Goal: Transaction & Acquisition: Purchase product/service

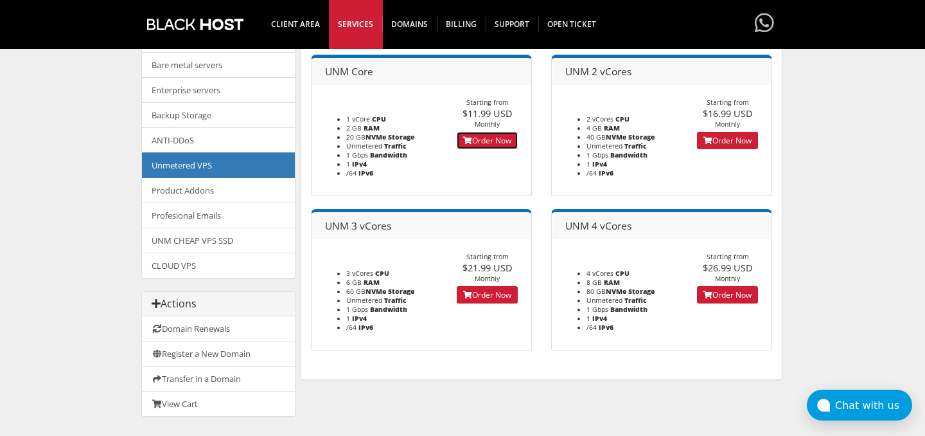
click at [488, 143] on link "Order Now" at bounding box center [487, 140] width 61 height 17
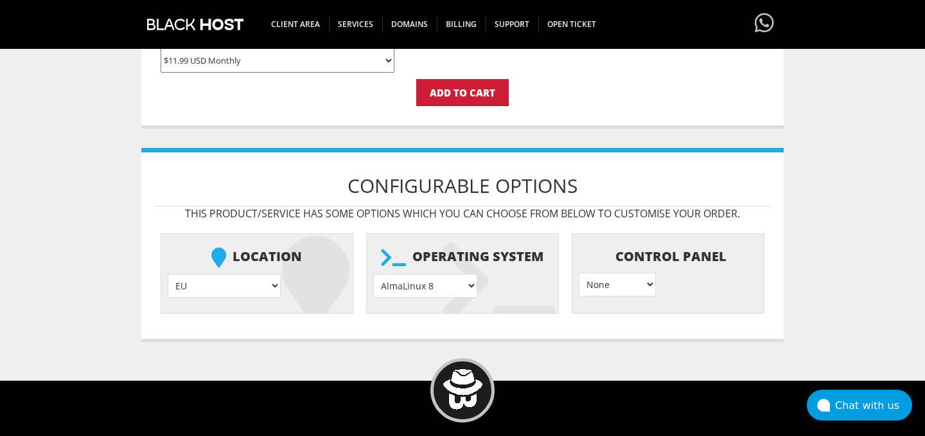
scroll to position [420, 0]
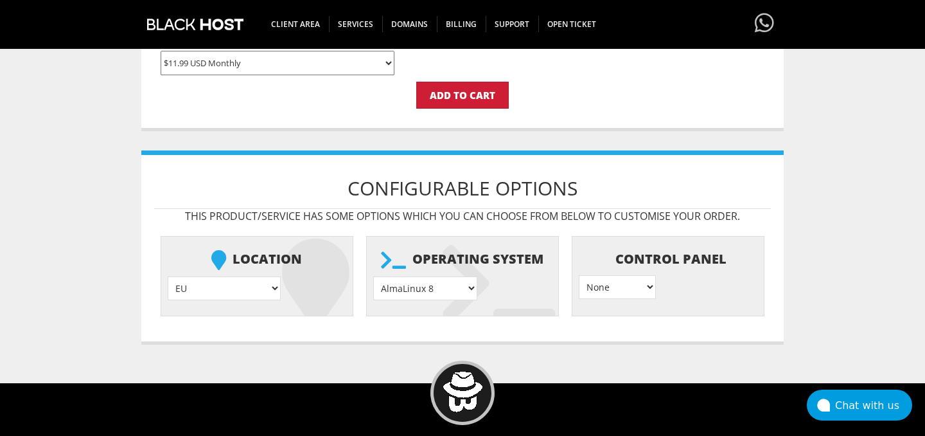
type input "dev@avovpn.com"
click at [466, 287] on select "AlmaLinux 8 } AlmaLinux 9 } AlmaLinux 10 } Rocky Linux 8 } Rocky Linux 9 } Cent…" at bounding box center [425, 288] width 104 height 24
select select "1149"
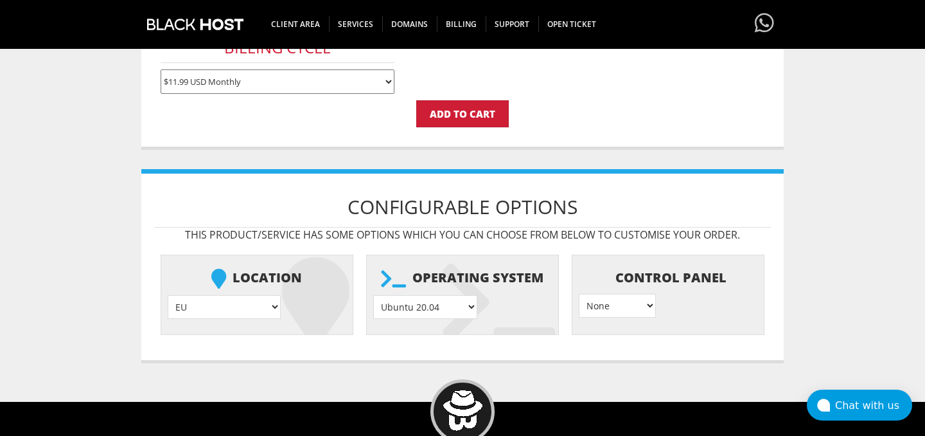
scroll to position [400, 0]
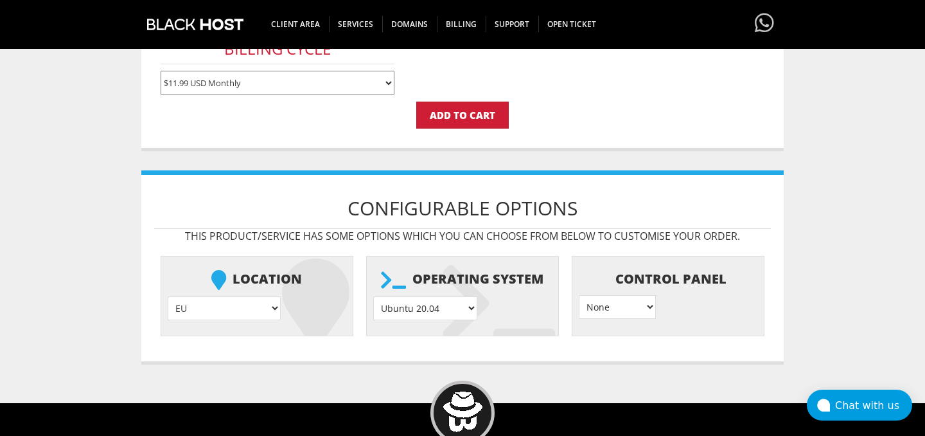
click at [229, 313] on select "EU } USA } London } Amsterdam } Vienna } Chicago }" at bounding box center [224, 308] width 113 height 24
select select "1179"
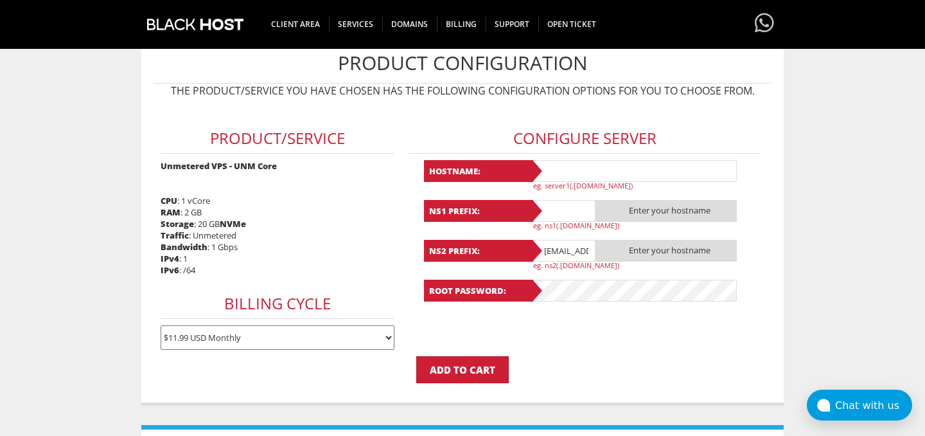
scroll to position [141, 0]
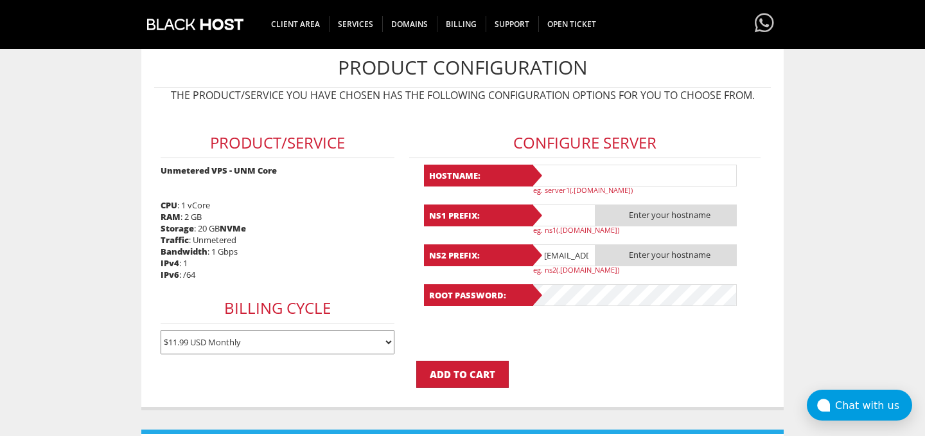
click at [576, 179] on input "text" at bounding box center [635, 176] width 206 height 22
type input "v"
type input "avo-vienna"
click at [569, 213] on input "text" at bounding box center [564, 215] width 64 height 22
type input "ns1"
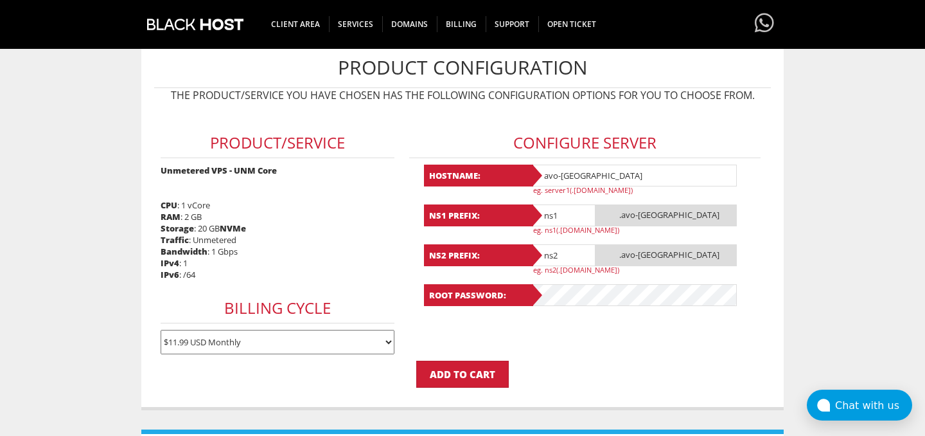
type input "ns2"
click at [580, 222] on input "ns1" at bounding box center [564, 215] width 64 height 22
click at [571, 335] on form "Product/Service Unmetered VPS - UNM Core CPU : 1 vCore RAM : 2 GB Storage : 20 …" at bounding box center [462, 248] width 617 height 279
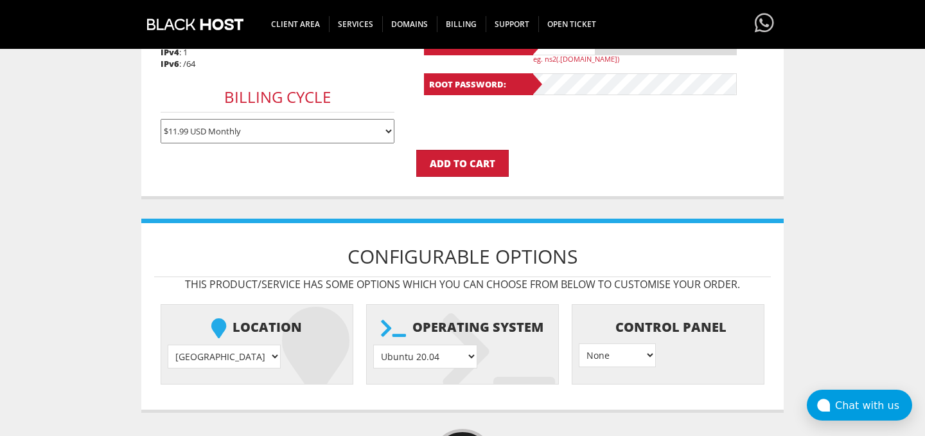
scroll to position [316, 0]
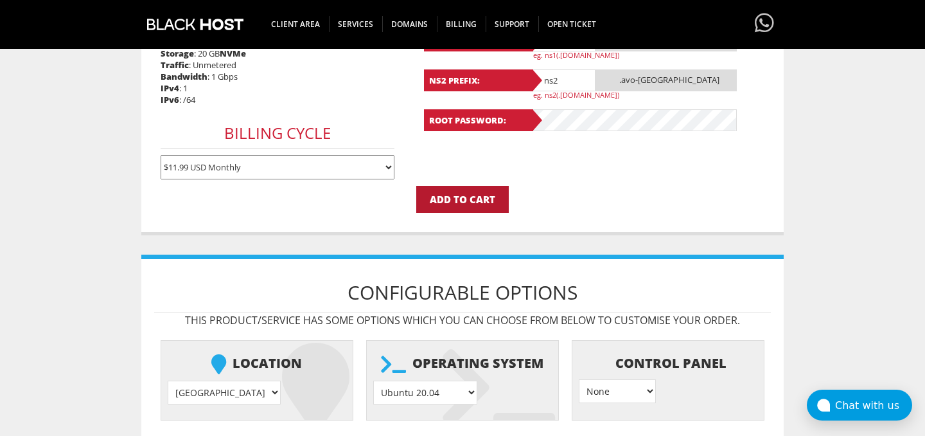
click at [475, 195] on input "Add to Cart" at bounding box center [462, 199] width 93 height 27
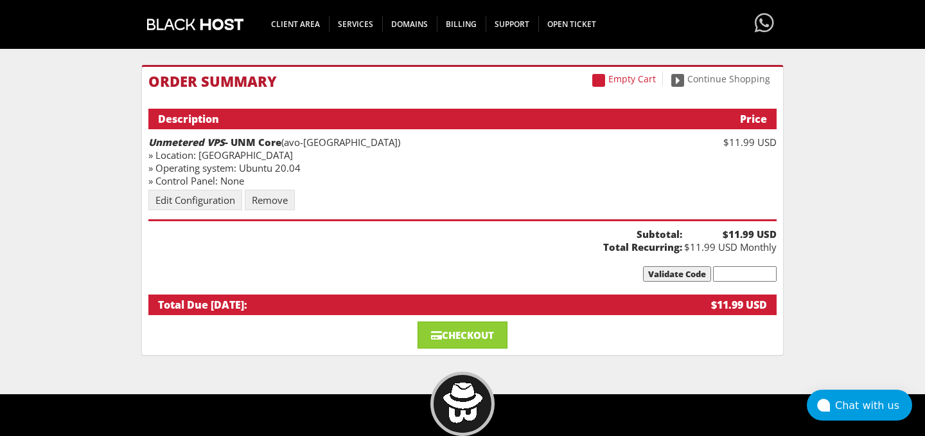
scroll to position [112, 0]
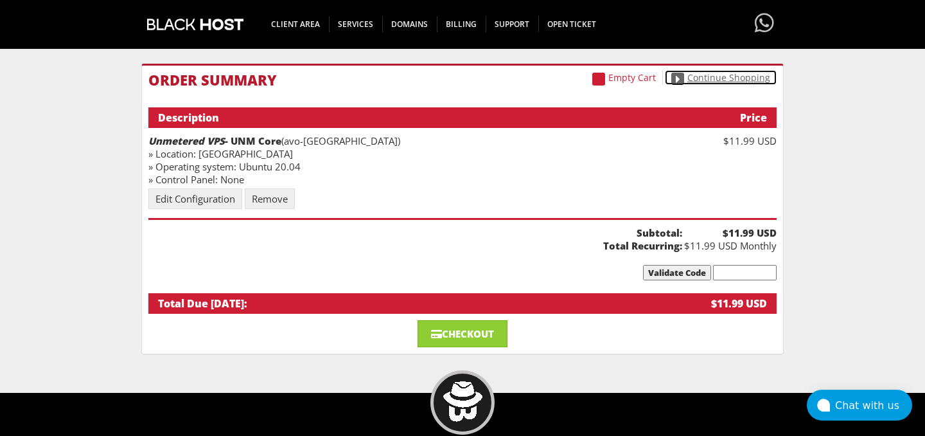
click at [711, 83] on link "Continue Shopping" at bounding box center [721, 77] width 112 height 15
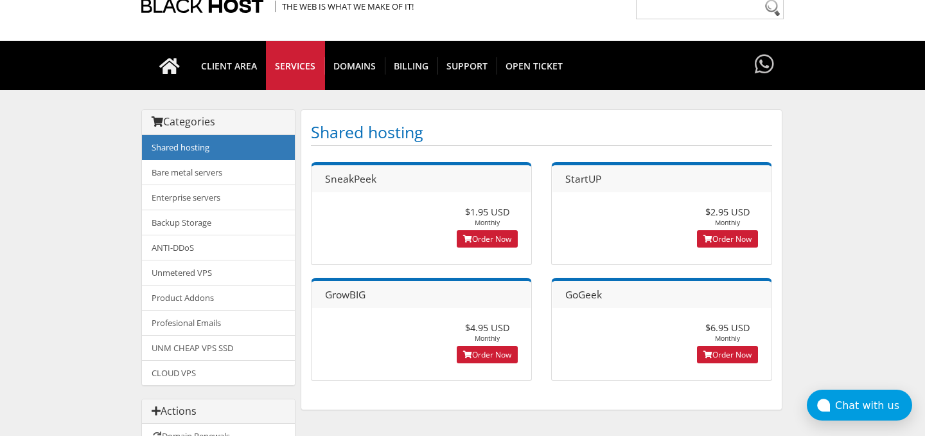
scroll to position [55, 0]
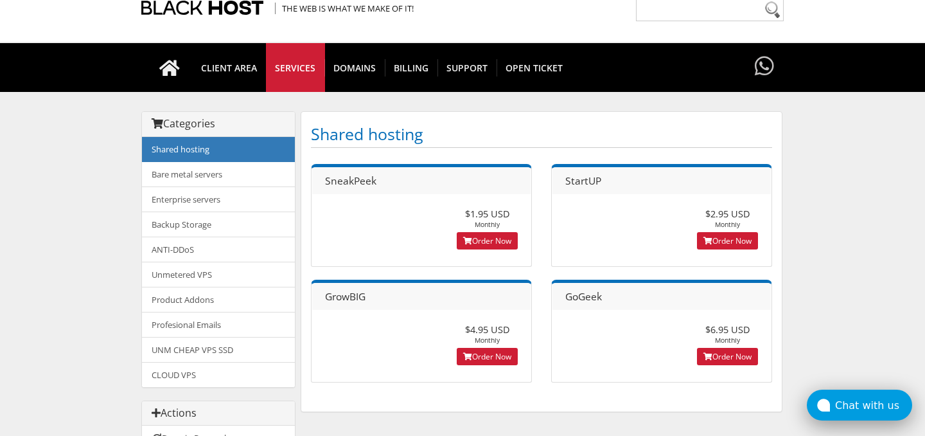
click at [871, 395] on button "Chat with us" at bounding box center [859, 404] width 105 height 31
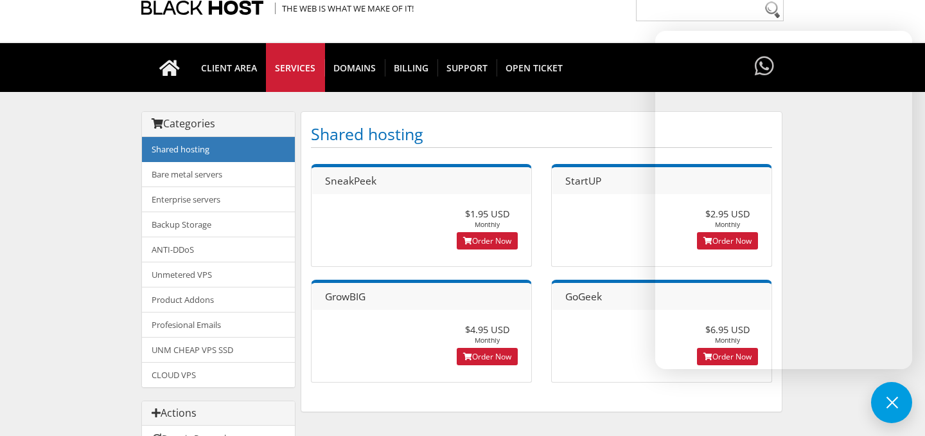
click at [591, 126] on h1 "Shared hosting" at bounding box center [541, 134] width 461 height 26
click at [885, 395] on button at bounding box center [891, 402] width 41 height 41
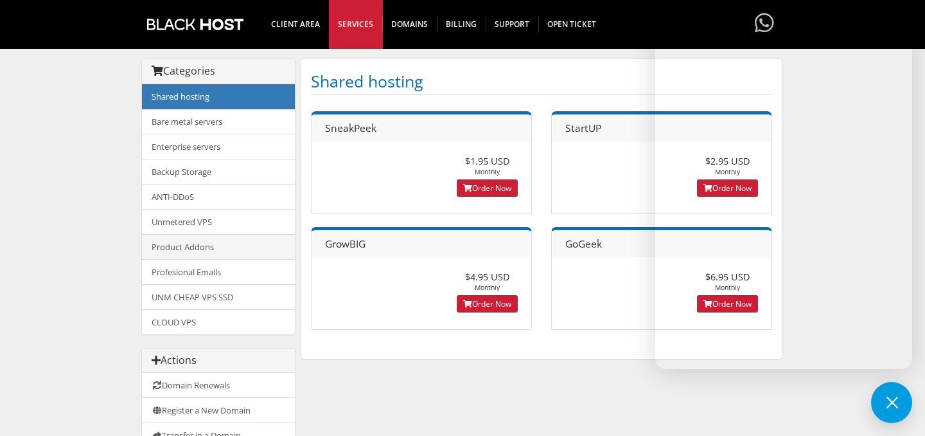
scroll to position [121, 0]
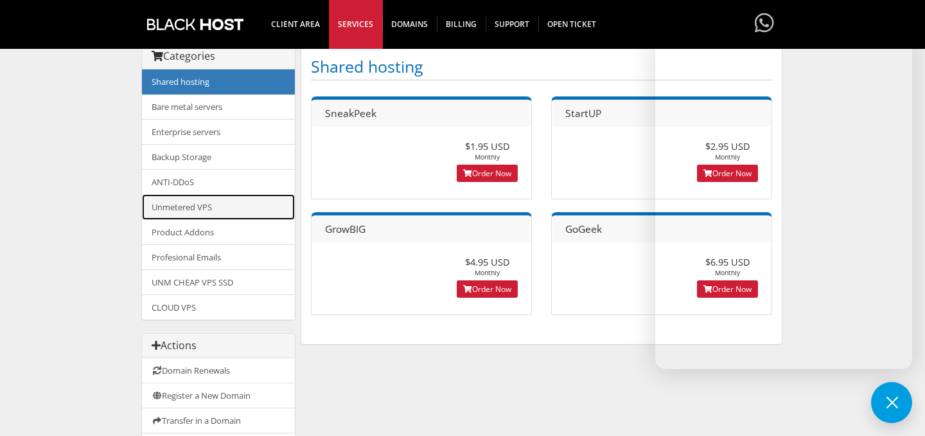
click at [186, 207] on link "Unmetered VPS" at bounding box center [218, 207] width 153 height 26
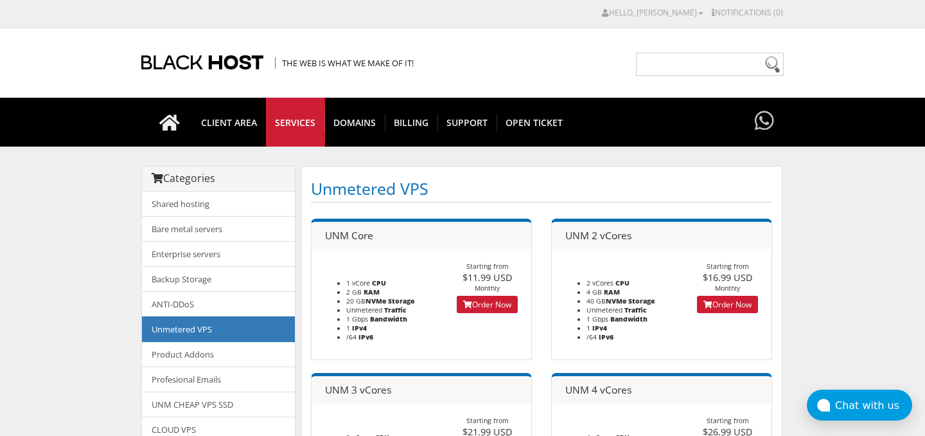
scroll to position [53, 0]
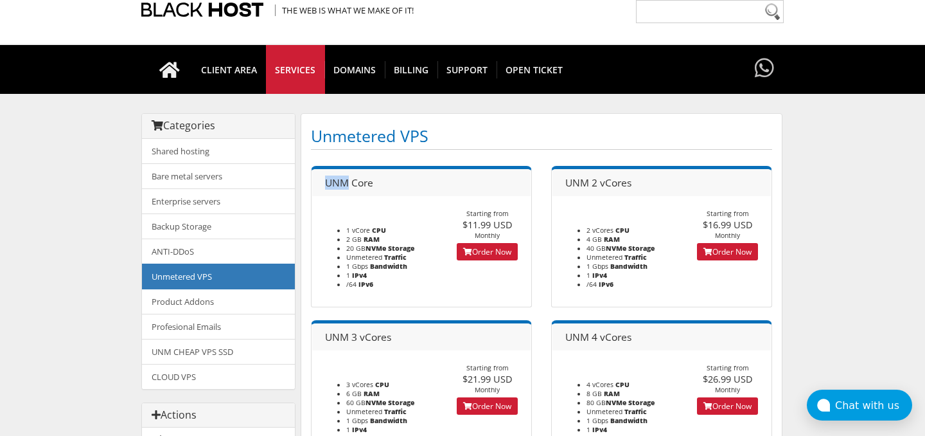
click at [377, 182] on header "UNM Core" at bounding box center [421, 182] width 219 height 27
click at [485, 247] on link "Order Now" at bounding box center [487, 251] width 61 height 17
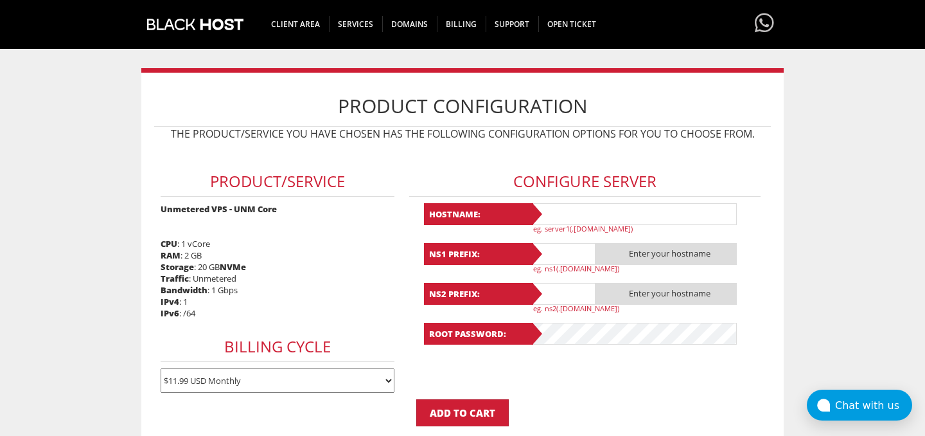
scroll to position [105, 0]
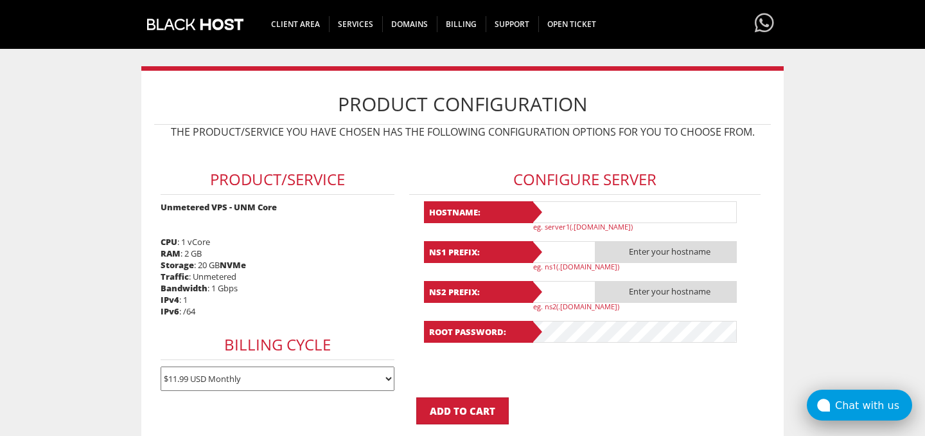
type input "[EMAIL_ADDRESS][DOMAIN_NAME]"
click at [866, 406] on div "Chat with us" at bounding box center [873, 405] width 77 height 12
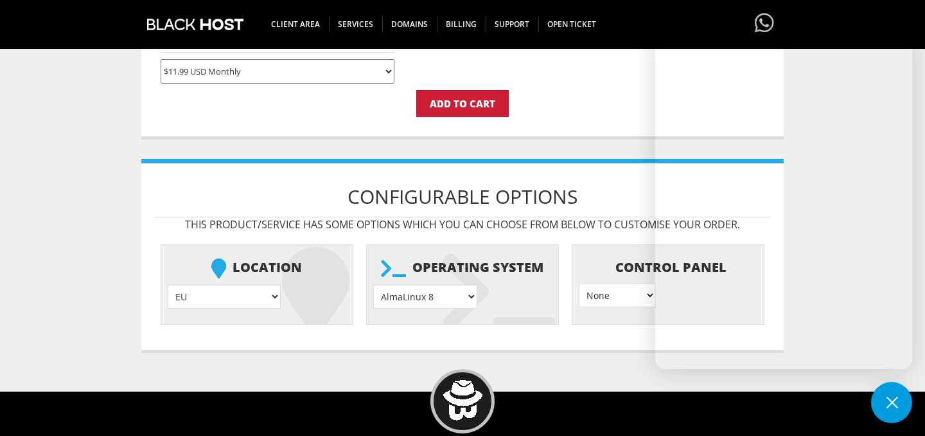
scroll to position [420, 0]
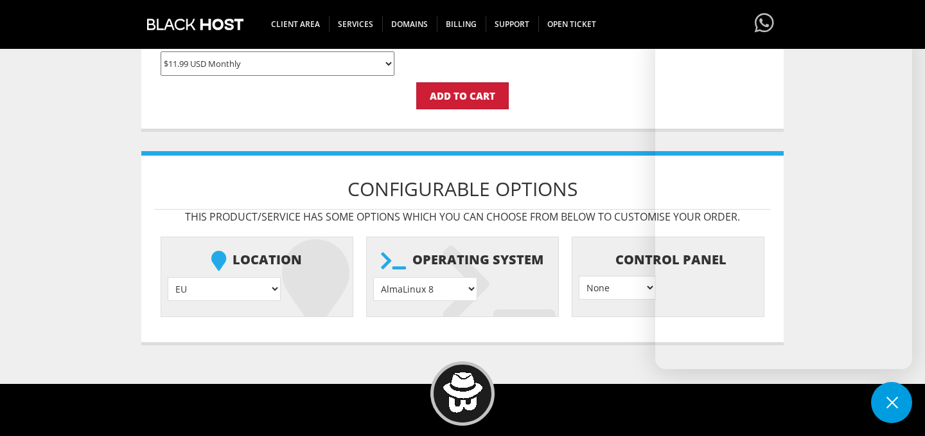
click at [232, 290] on select "EU } [GEOGRAPHIC_DATA] } [GEOGRAPHIC_DATA] } [GEOGRAPHIC_DATA] } [GEOGRAPHIC_DA…" at bounding box center [224, 289] width 113 height 24
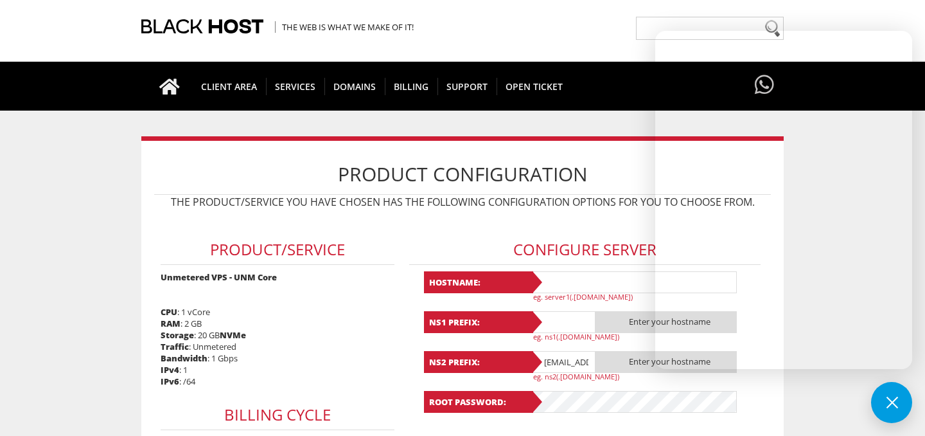
scroll to position [52, 0]
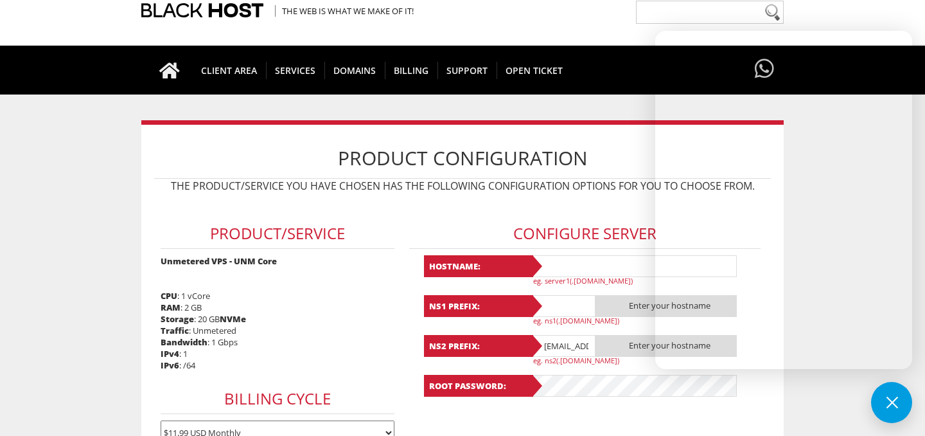
click at [157, 201] on div "Product/Service Unmetered VPS - UNM Core CPU : 1 vCore RAM : 2 GB Storage : 20 …" at bounding box center [277, 325] width 247 height 252
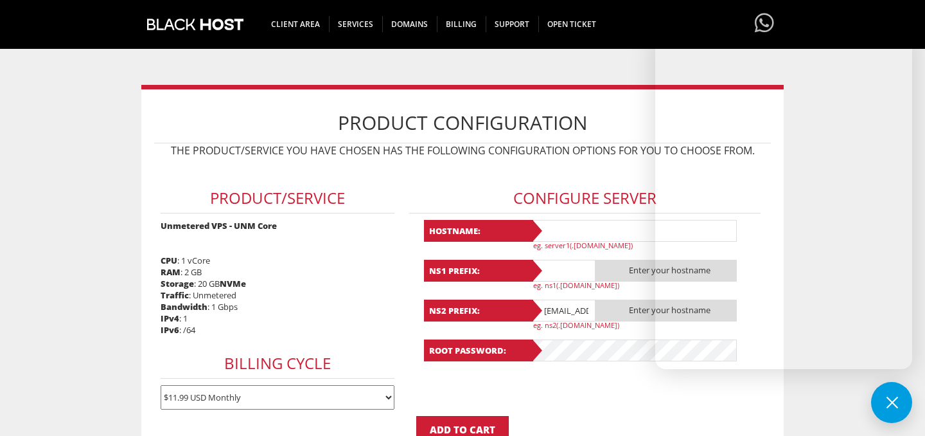
scroll to position [92, 0]
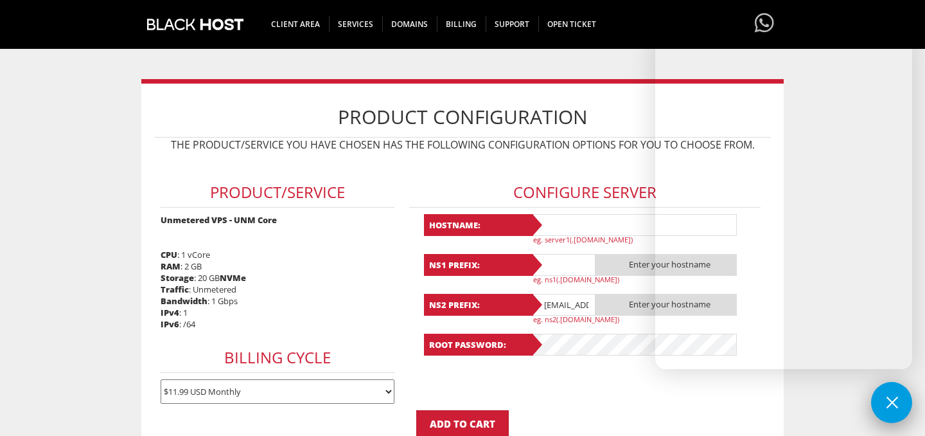
click at [895, 406] on button at bounding box center [891, 402] width 41 height 41
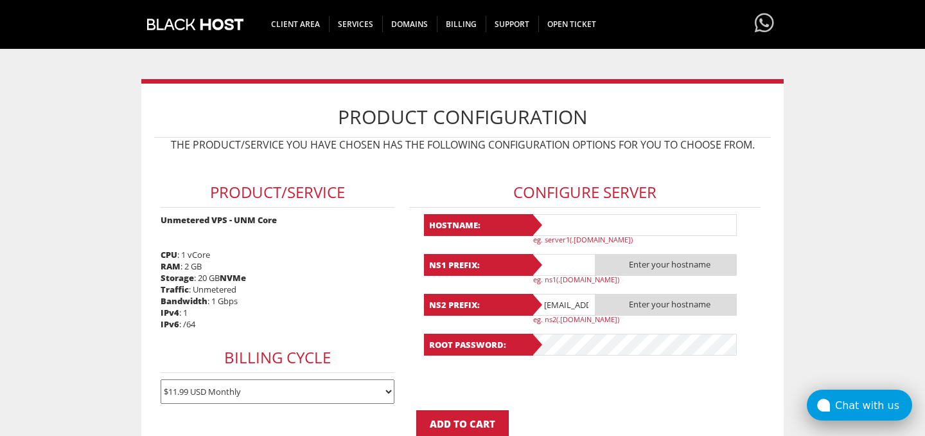
click at [847, 406] on div "Chat with us" at bounding box center [873, 405] width 77 height 12
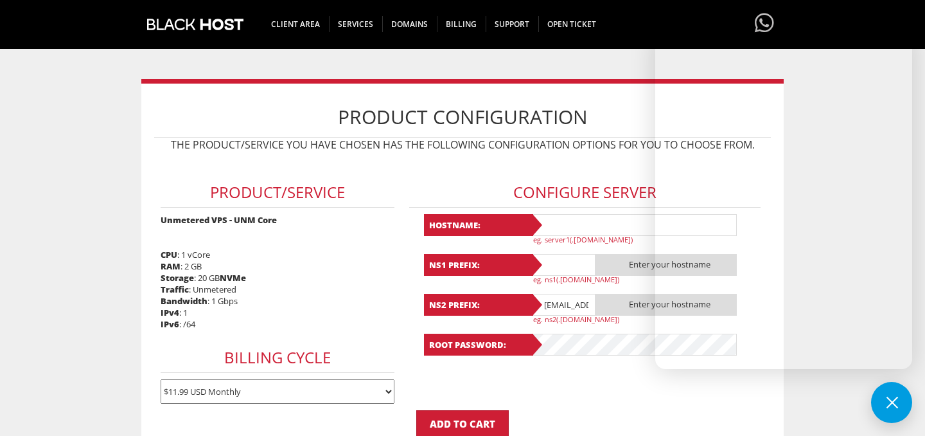
click at [74, 179] on body "CAD CHF EUR GBP JPY MKD RUB USD Hello, [PERSON_NAME] Credit Card Details Contac…" at bounding box center [462, 405] width 925 height 981
click at [412, 217] on div "Configure Server Hostname: eg. server1(.[DOMAIN_NAME]) NS1 Prefix: Enter your h…" at bounding box center [585, 261] width 364 height 207
click at [887, 407] on button at bounding box center [891, 402] width 41 height 41
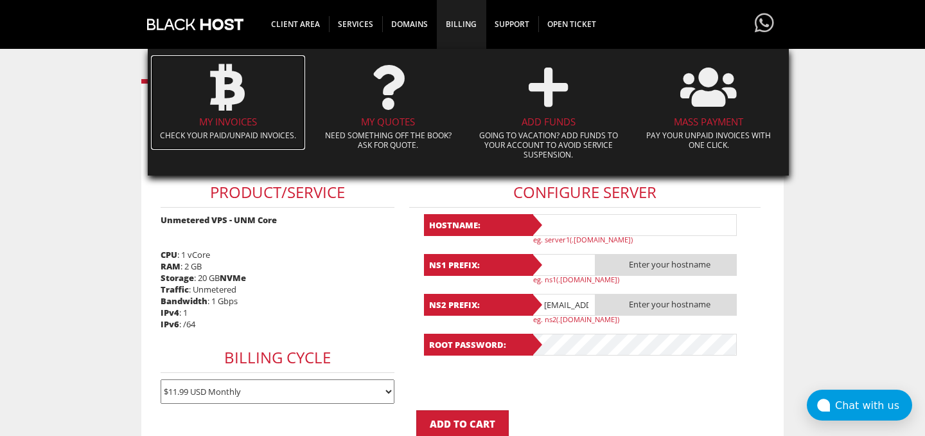
click at [210, 112] on span at bounding box center [227, 87] width 141 height 58
